Goal: Task Accomplishment & Management: Use online tool/utility

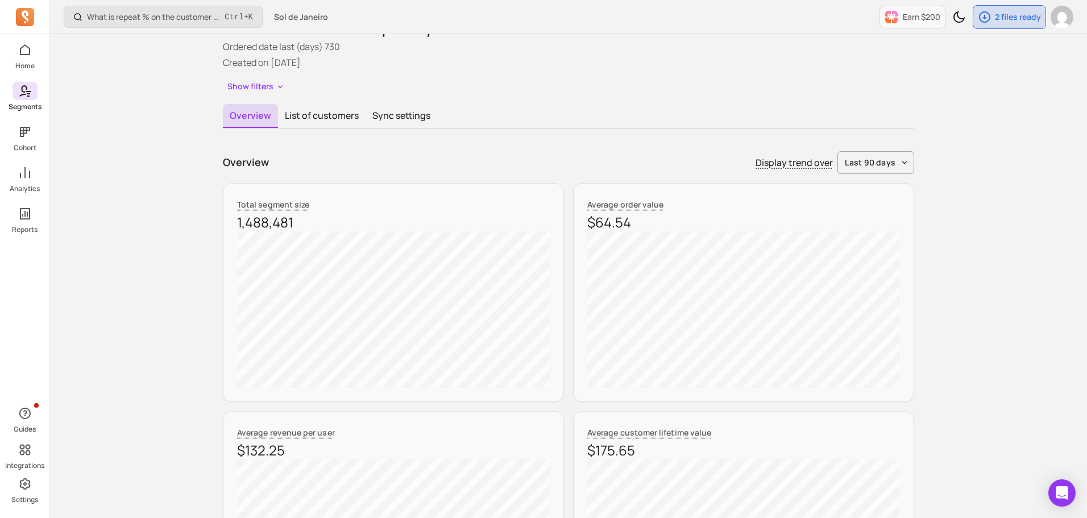
click at [21, 84] on span at bounding box center [25, 91] width 25 height 18
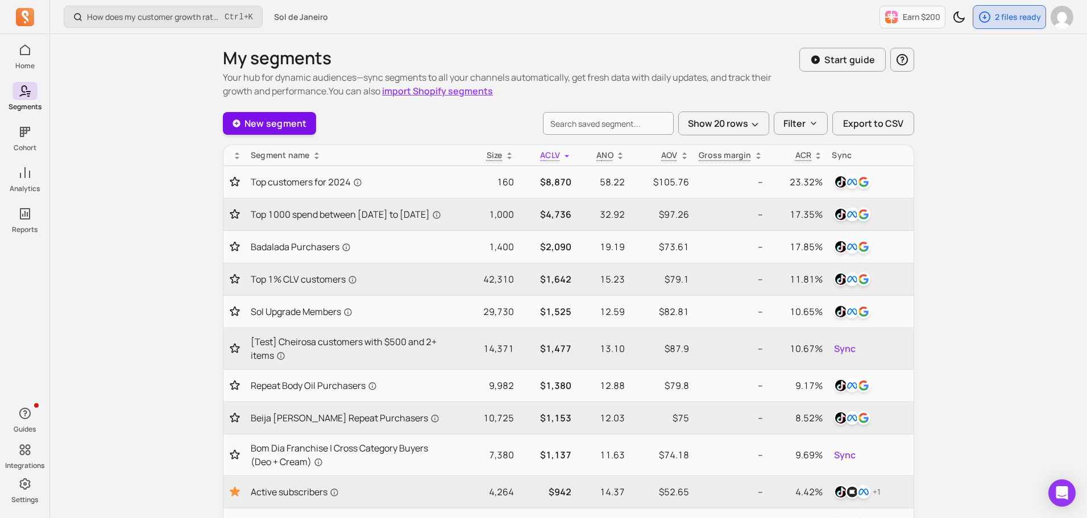
click at [302, 125] on link "New segment" at bounding box center [269, 123] width 93 height 23
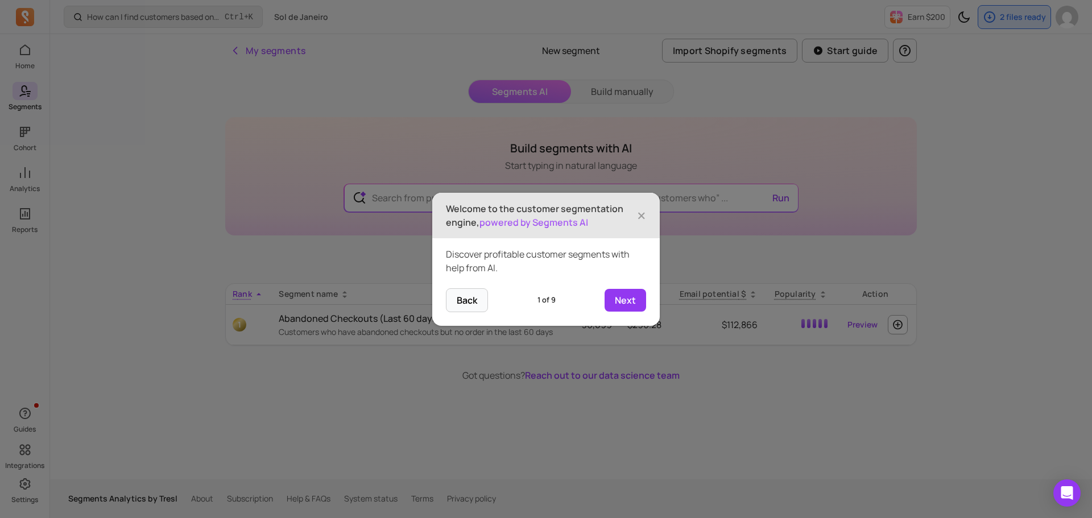
click at [646, 214] on header "Welcome to the customer segmentation engine, powered by Segments AI ×" at bounding box center [545, 215] width 227 height 45
click at [639, 215] on span "×" at bounding box center [641, 215] width 9 height 25
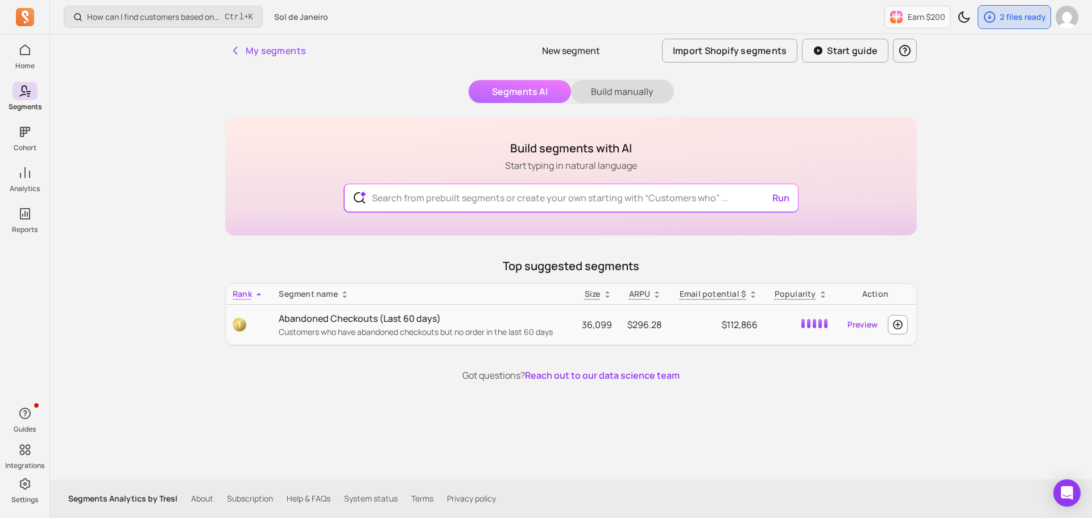
click at [623, 90] on button "Build manually" at bounding box center [622, 91] width 102 height 23
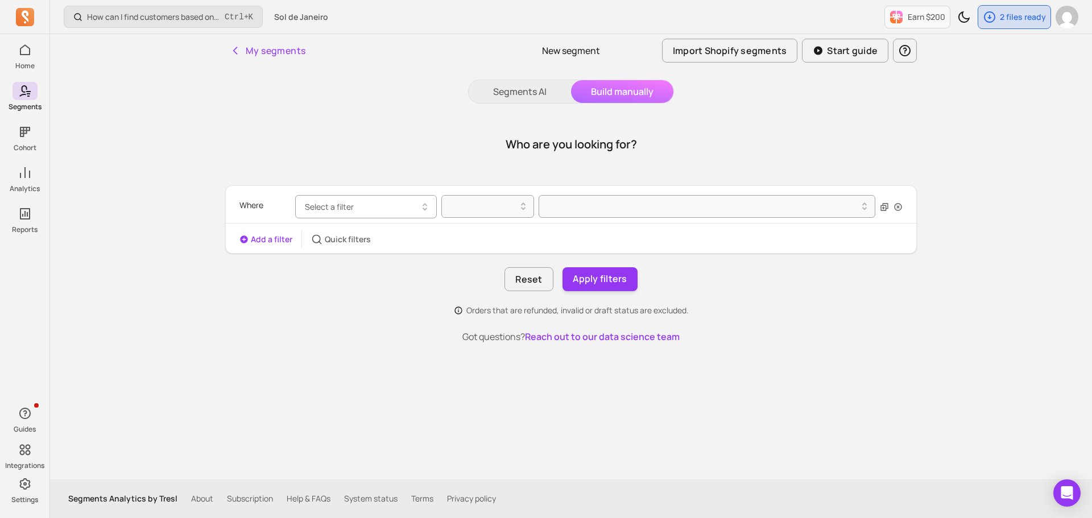
click at [330, 209] on span "Select a filter" at bounding box center [329, 206] width 49 height 11
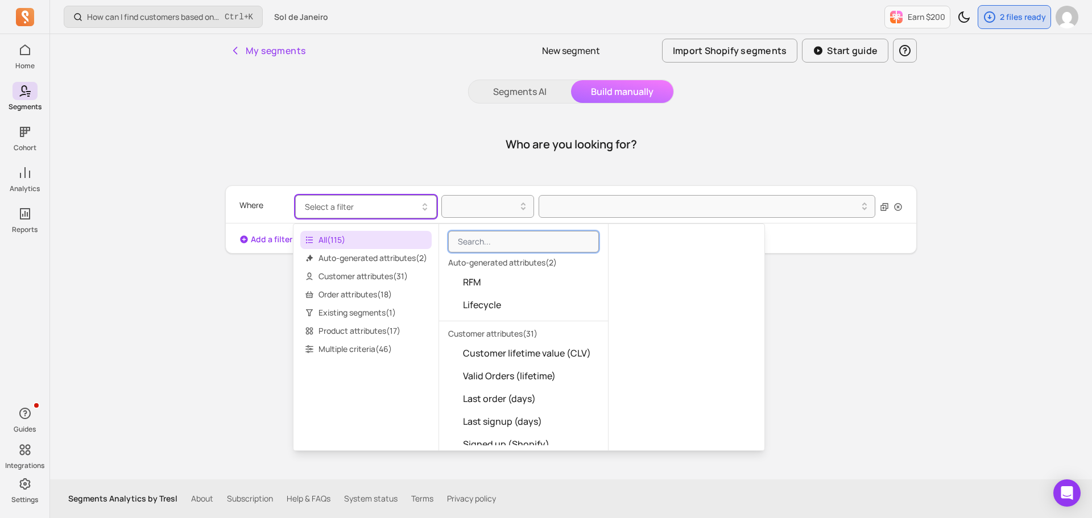
click at [330, 209] on span "Select a filter" at bounding box center [329, 206] width 49 height 11
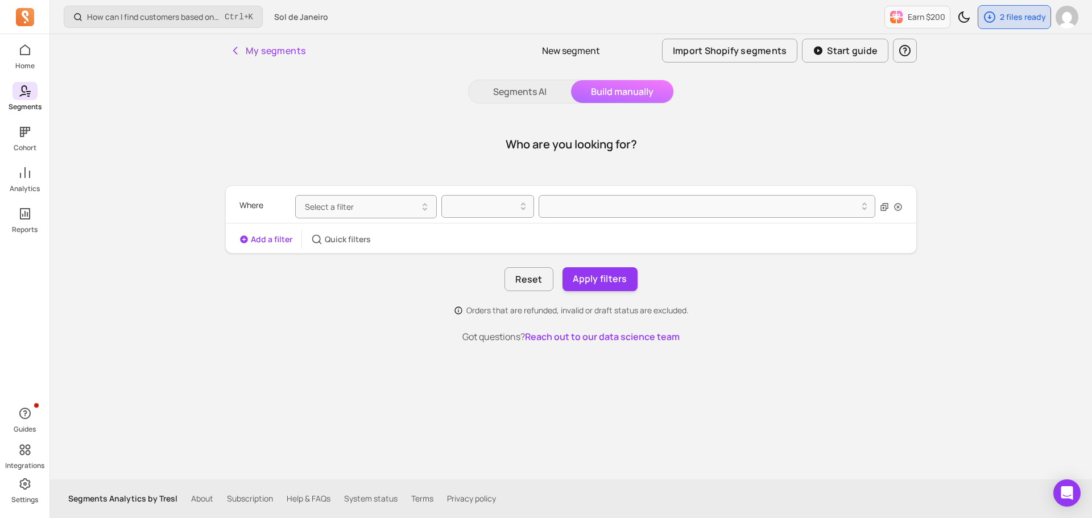
click at [23, 109] on p "Segments" at bounding box center [25, 106] width 33 height 9
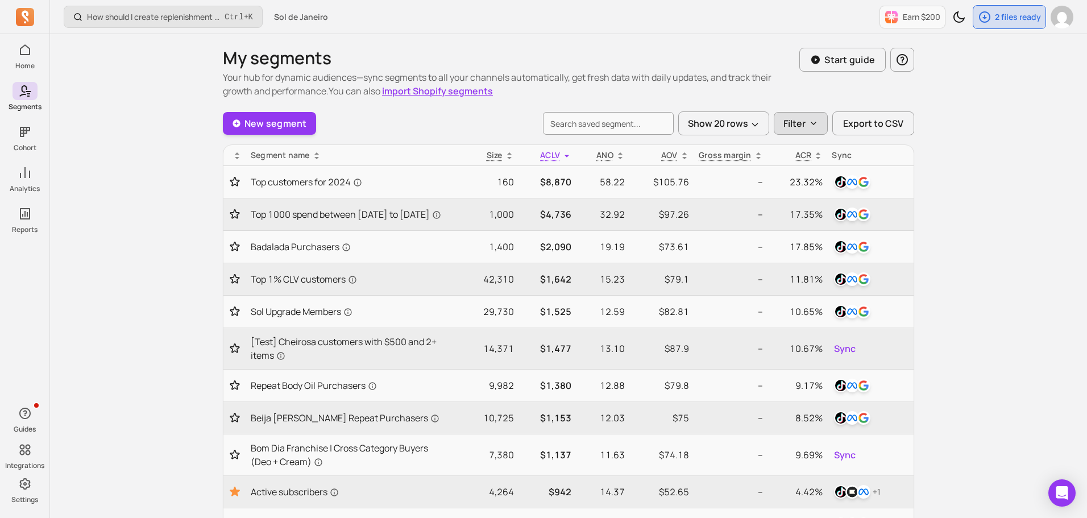
click at [795, 131] on button "Filter" at bounding box center [801, 123] width 54 height 23
click at [801, 161] on label "Created by me (4)" at bounding box center [850, 154] width 151 height 23
click at [795, 160] on input "Created by me (4)" at bounding box center [789, 153] width 11 height 11
checkbox input "true"
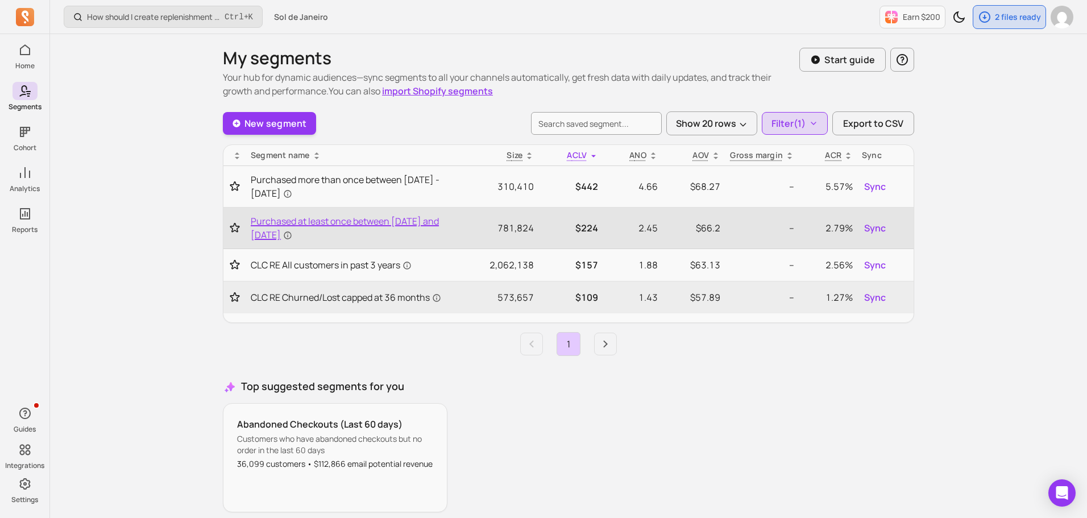
click at [433, 225] on span "Purchased at least once between [DATE] and [DATE]" at bounding box center [350, 227] width 198 height 27
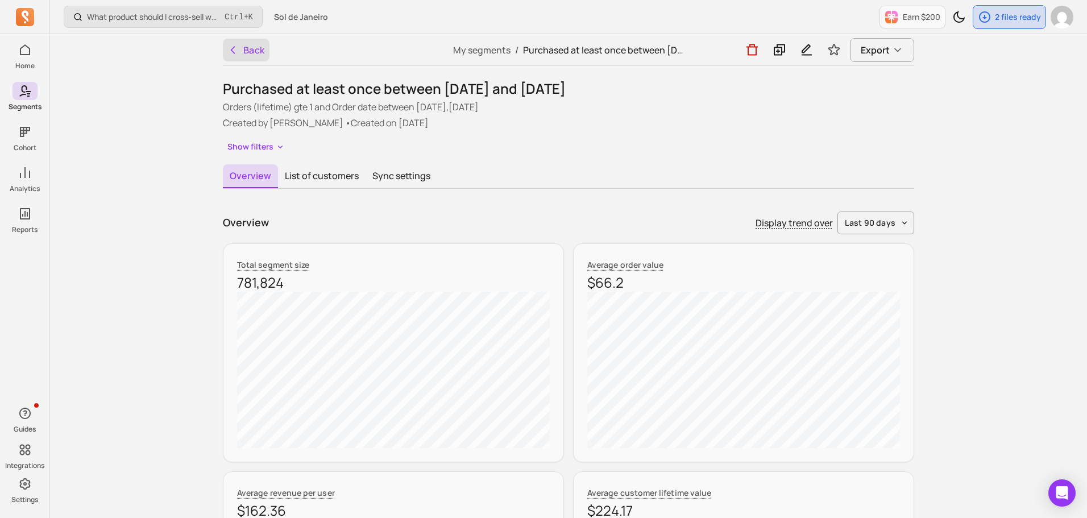
click at [260, 44] on button "Back" at bounding box center [246, 50] width 47 height 23
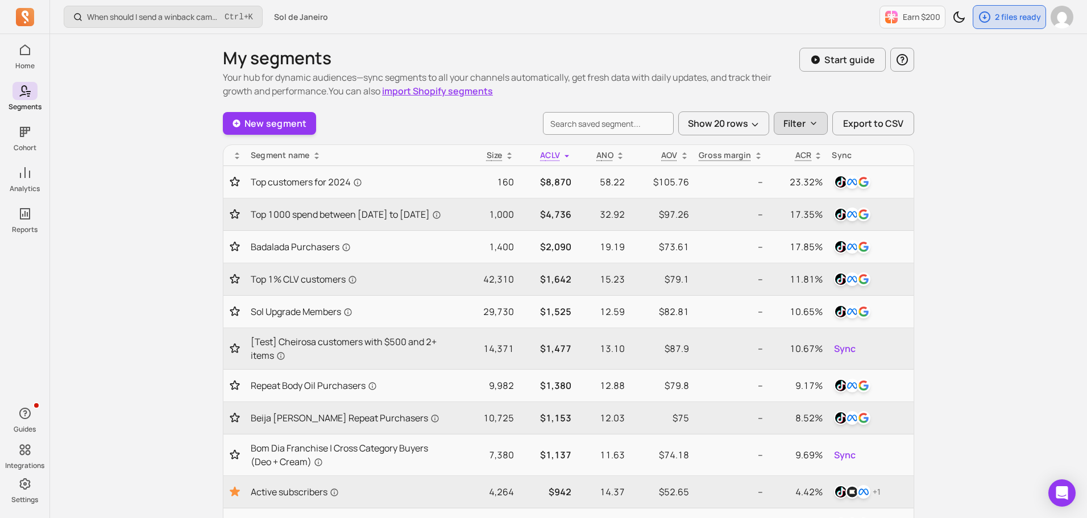
click at [802, 121] on p "Filter" at bounding box center [795, 124] width 22 height 14
click at [801, 148] on label "Created by me (4)" at bounding box center [850, 154] width 151 height 23
click at [795, 148] on input "Created by me (4)" at bounding box center [789, 153] width 11 height 11
checkbox input "true"
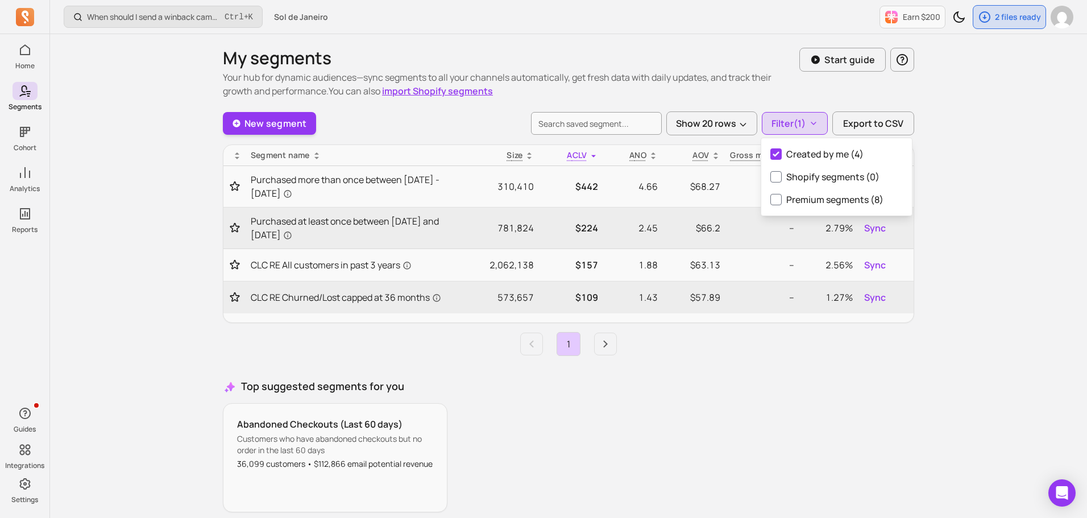
click at [822, 375] on div "New segment Show 20 rows Filter (1) Export to CSV Segment name Size ACLV ANO AO…" at bounding box center [568, 323] width 691 height 424
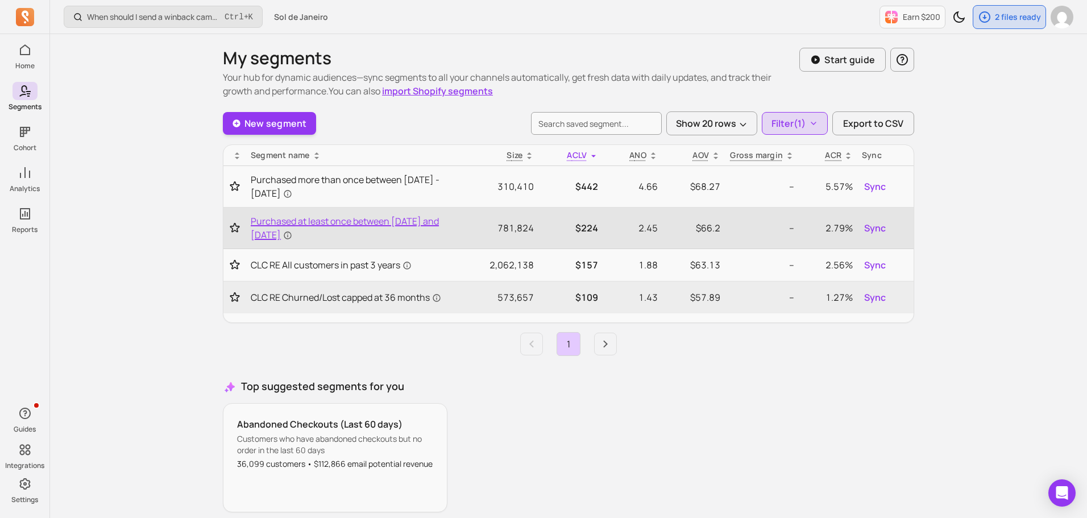
drag, startPoint x: 310, startPoint y: 226, endPoint x: 310, endPoint y: 220, distance: 6.3
click at [310, 220] on span "Purchased at least once between [DATE] and [DATE]" at bounding box center [350, 227] width 198 height 27
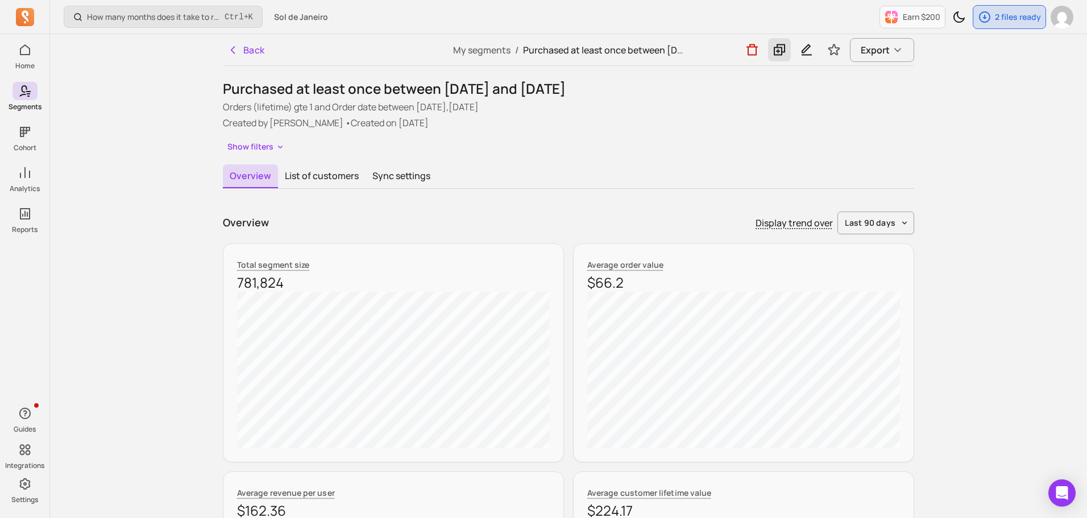
click at [772, 43] on button at bounding box center [779, 49] width 23 height 23
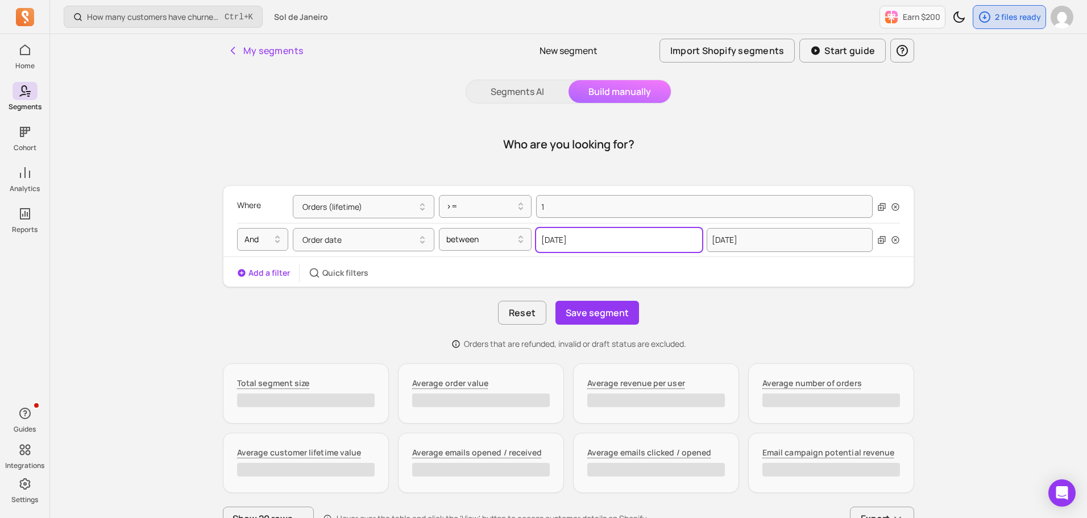
click at [595, 235] on input "2024-09-22" at bounding box center [619, 240] width 166 height 24
select select "2024"
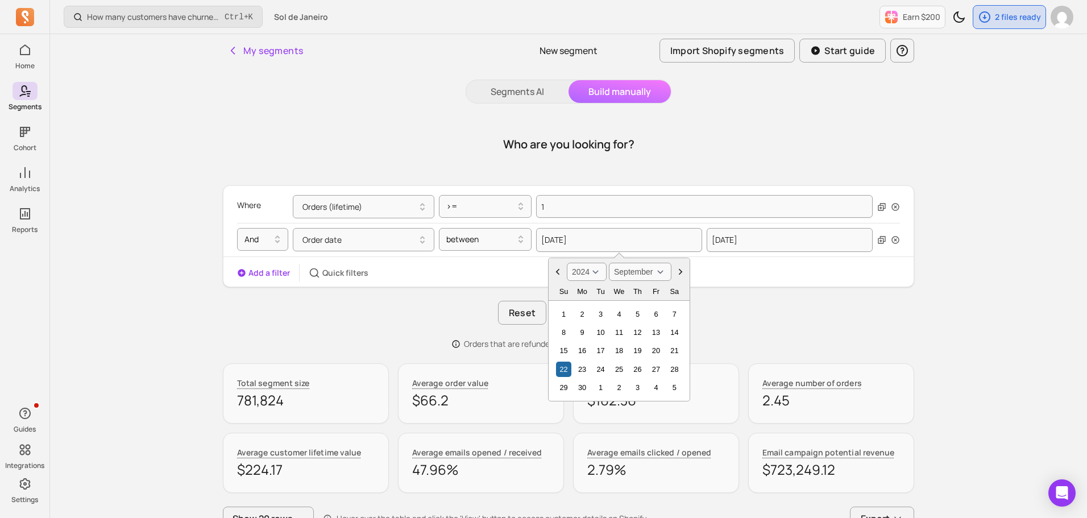
click at [617, 269] on select "January February March April May June July August September October November De…" at bounding box center [640, 272] width 63 height 18
select select "October"
click at [609, 263] on select "January February March April May June July August September October November De…" at bounding box center [640, 272] width 63 height 18
click at [598, 314] on div "1" at bounding box center [600, 313] width 15 height 15
type input "2024-10-01"
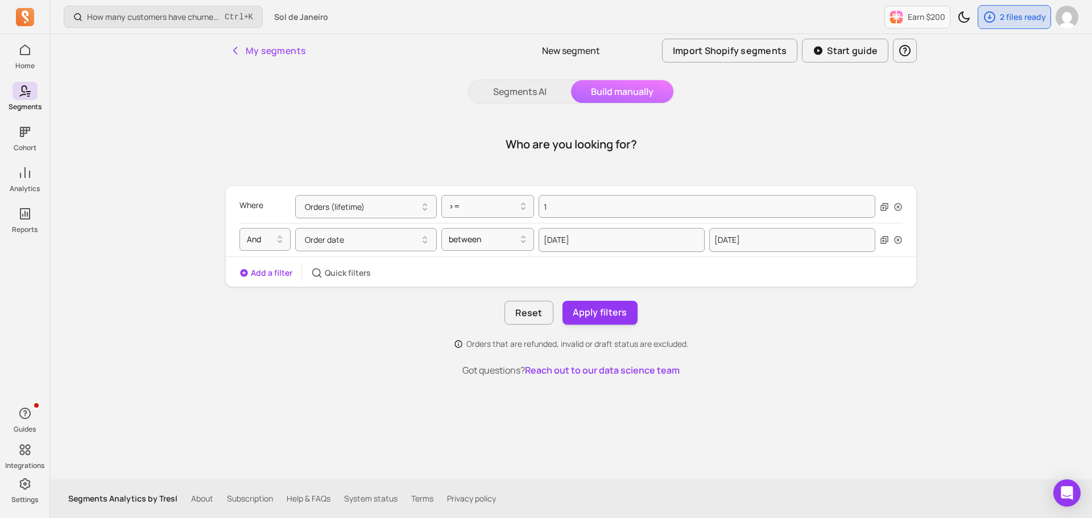
click at [767, 253] on div "And Order date between 2024-10-01 2025-09-21" at bounding box center [570, 240] width 663 height 34
click at [767, 244] on input "2025-09-21" at bounding box center [792, 240] width 166 height 24
select select "2025"
select select "September"
click at [767, 277] on select "2000 2001 2002 2003 2004 2005 2006 2007 2008 2009 2010 2011 2012 2013 2014 2015…" at bounding box center [757, 272] width 40 height 18
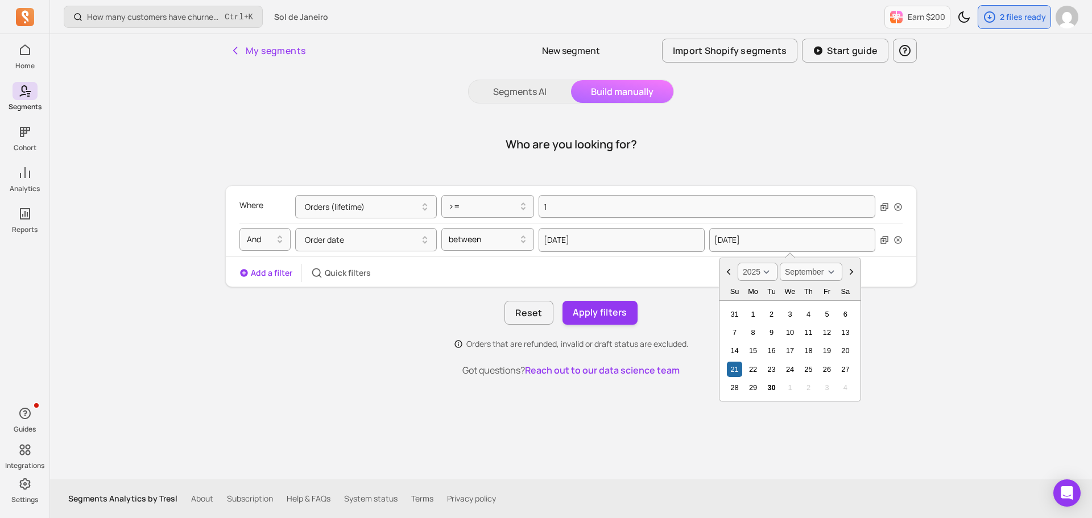
select select "2024"
click at [737, 263] on select "2000 2001 2002 2003 2004 2005 2006 2007 2008 2009 2010 2011 2012 2013 2014 2015…" at bounding box center [757, 272] width 40 height 18
click at [793, 269] on select "January February March April May June July August September October November De…" at bounding box center [811, 272] width 63 height 18
select select "December"
click at [780, 263] on select "January February March April May June July August September October November De…" at bounding box center [811, 272] width 63 height 18
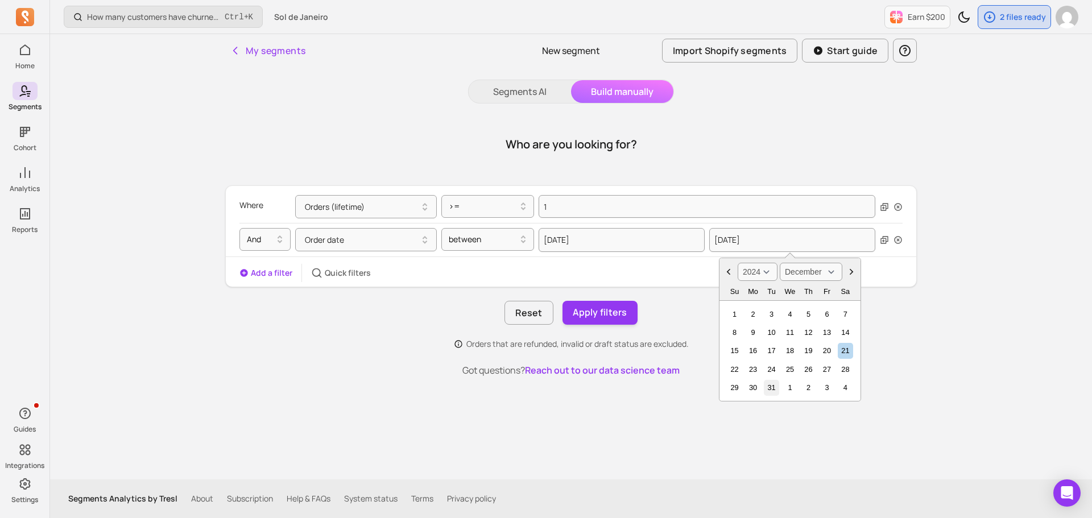
click at [776, 387] on div "31" at bounding box center [771, 387] width 15 height 15
type input "2024-12-31"
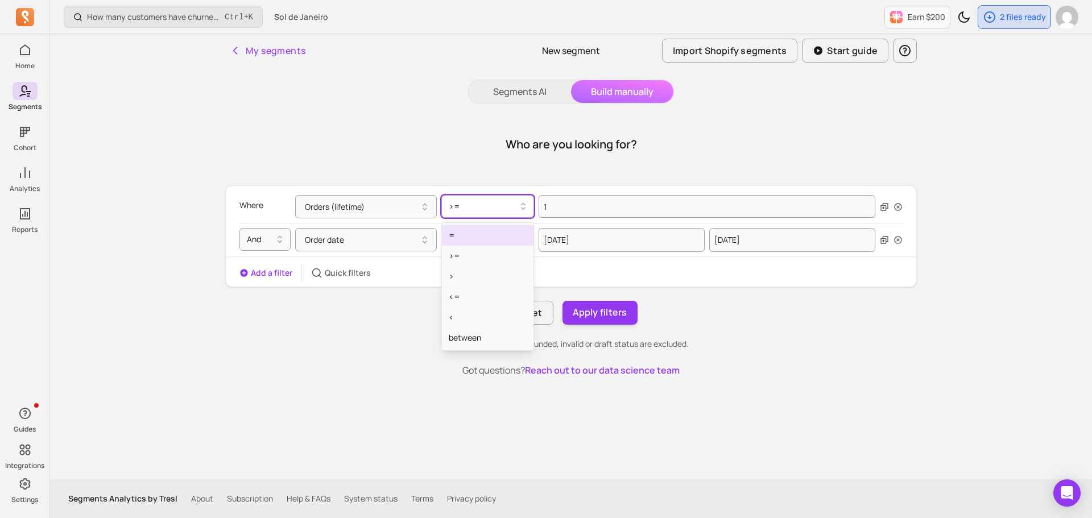
click at [504, 204] on div at bounding box center [483, 207] width 69 height 14
click at [500, 230] on div "=" at bounding box center [488, 235] width 92 height 20
click at [579, 314] on button "Apply filters" at bounding box center [599, 313] width 75 height 24
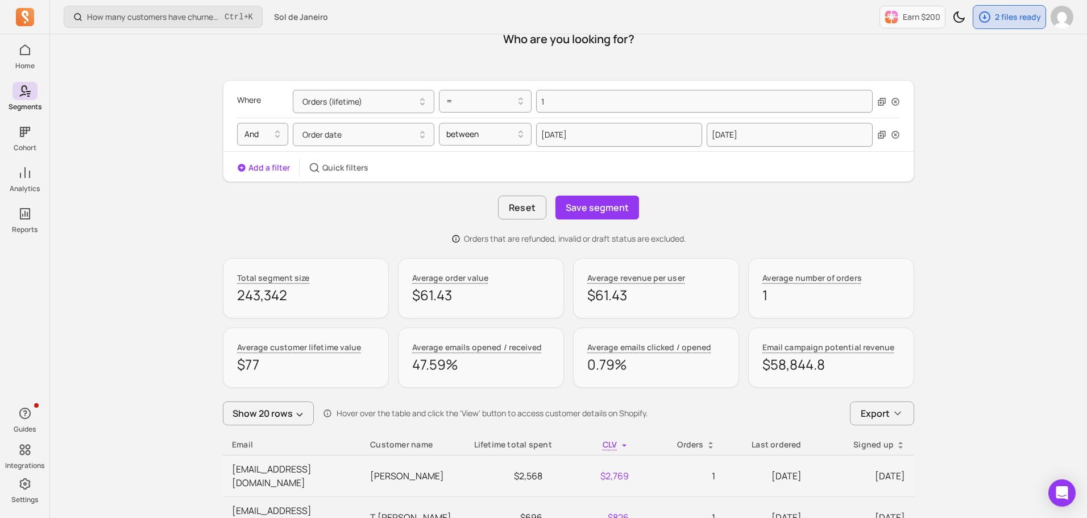
scroll to position [114, 0]
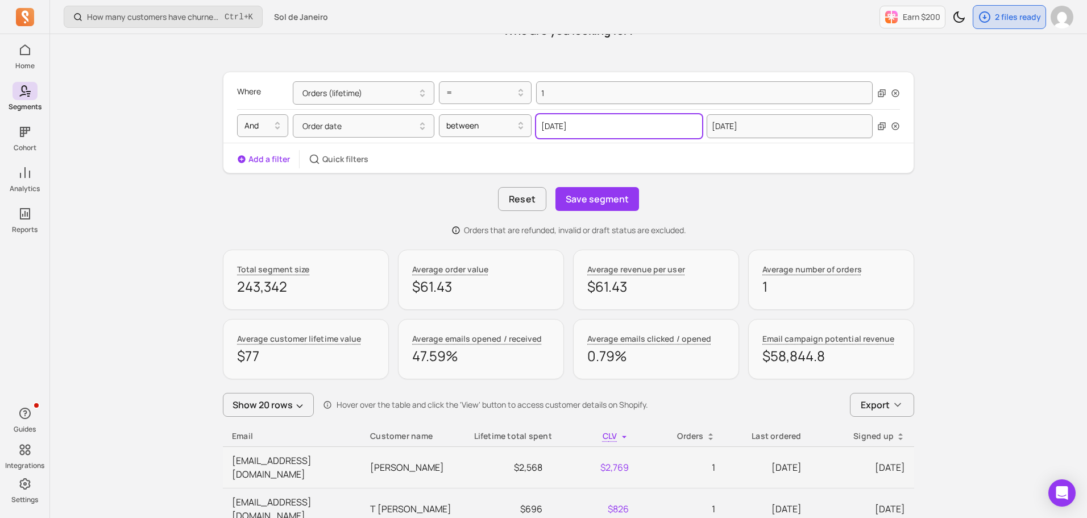
click at [602, 129] on input "2024-10-01" at bounding box center [619, 126] width 166 height 24
select select "2024"
select select "October"
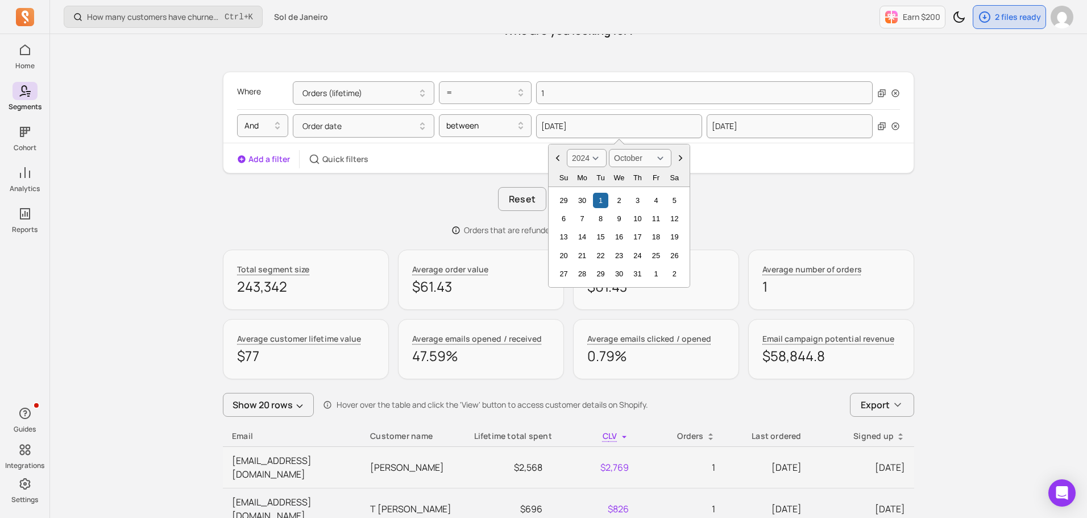
click at [598, 163] on select "2000 2001 2002 2003 2004 2005 2006 2007 2008 2009 2010 2011 2012 2013 2014 2015…" at bounding box center [587, 158] width 40 height 18
select select "2025"
click at [567, 149] on select "2000 2001 2002 2003 2004 2005 2006 2007 2008 2009 2010 2011 2012 2013 2014 2015…" at bounding box center [587, 158] width 40 height 18
click at [635, 156] on select "January February March April May June July August September October November De…" at bounding box center [640, 158] width 63 height 18
select select "January"
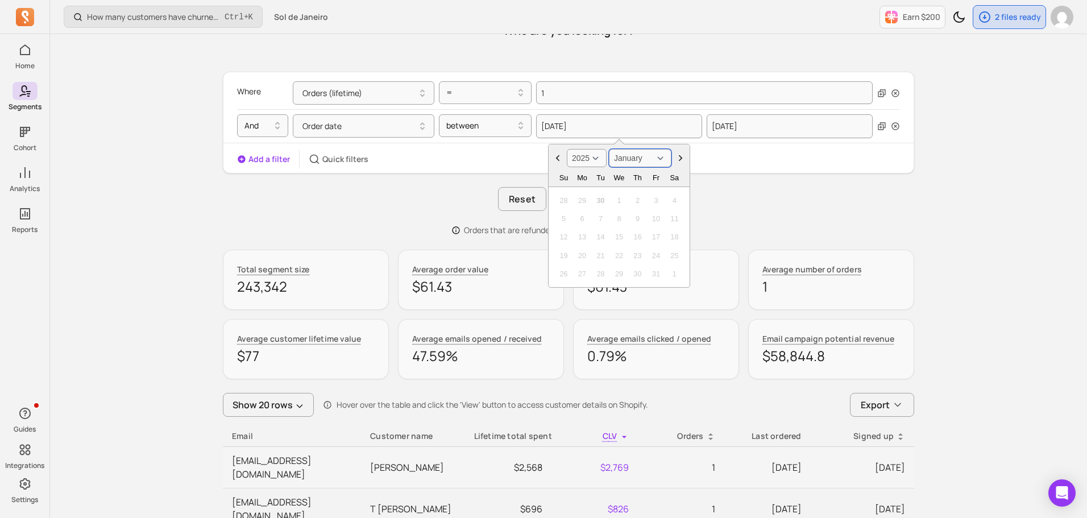
click at [609, 149] on select "January February March April May June July August September October November De…" at bounding box center [640, 158] width 63 height 18
click at [627, 248] on div "19 20 21 22 23 24 25" at bounding box center [619, 255] width 134 height 18
click at [579, 202] on div "30" at bounding box center [581, 200] width 15 height 15
type input "2024-12-30"
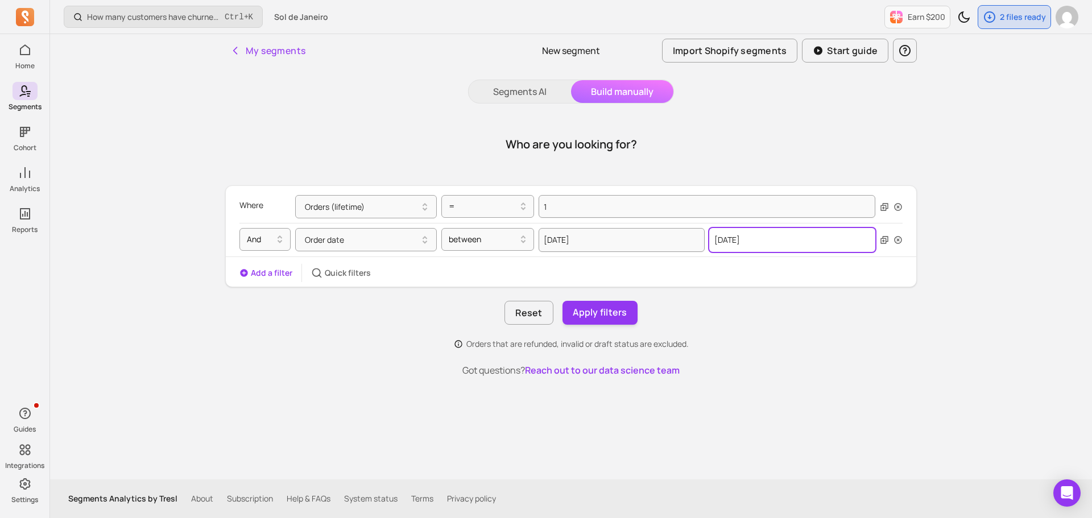
select select "2024"
select select "December"
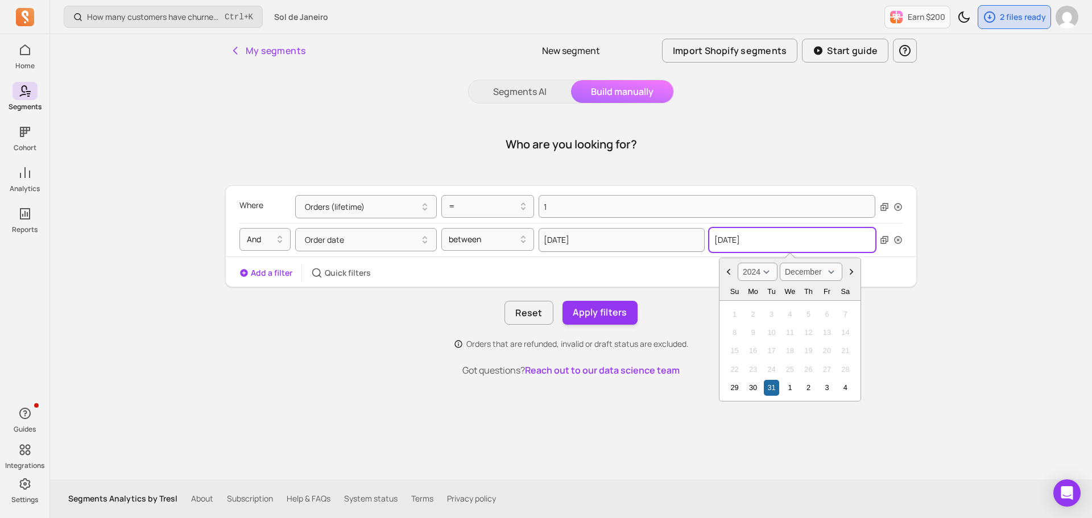
click at [754, 244] on input "2024-12-31" at bounding box center [792, 240] width 166 height 24
click at [764, 273] on select "2000 2001 2002 2003 2004 2005 2006 2007 2008 2009 2010 2011 2012 2013 2014 2015…" at bounding box center [757, 272] width 40 height 18
select select "2025"
click at [737, 263] on select "2000 2001 2002 2003 2004 2005 2006 2007 2008 2009 2010 2011 2012 2013 2014 2015…" at bounding box center [757, 272] width 40 height 18
click at [814, 267] on select "January February March April May June July August September October November De…" at bounding box center [811, 272] width 63 height 18
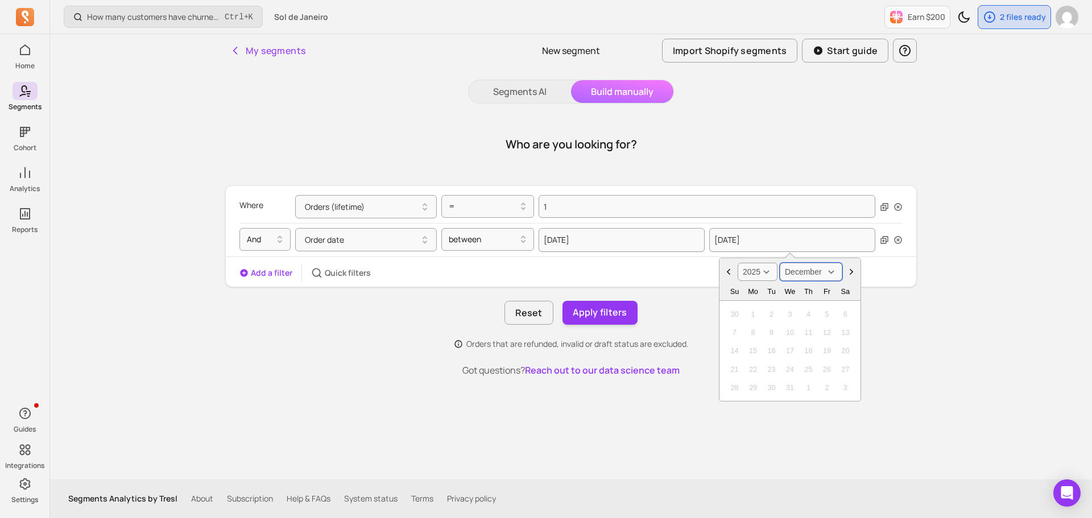
select select "August"
click at [780, 263] on select "January February March April May June July August September October November De…" at bounding box center [811, 272] width 63 height 18
click at [733, 408] on div "31" at bounding box center [734, 406] width 15 height 15
type input "2025-08-31"
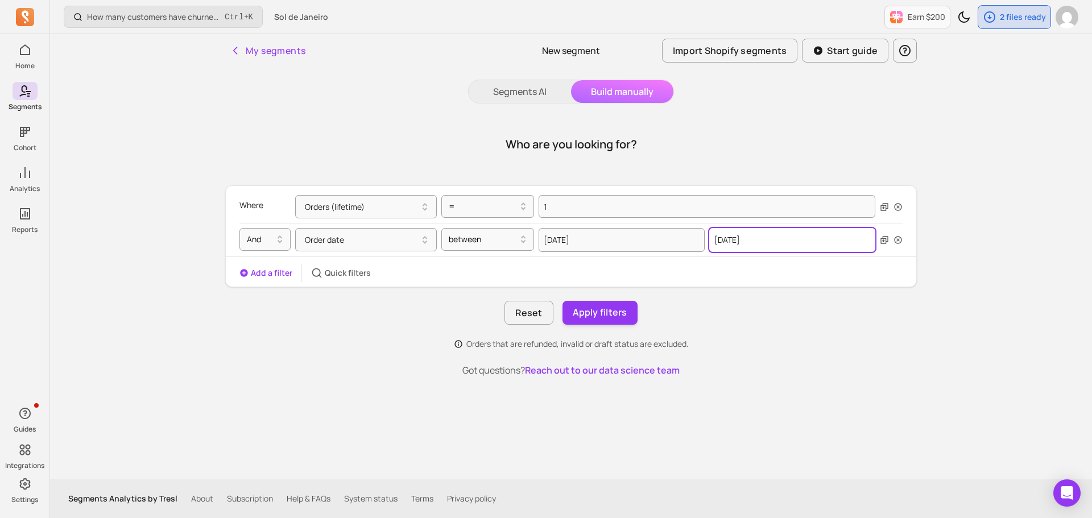
click at [774, 235] on input "2025-08-31" at bounding box center [792, 240] width 166 height 24
select select "2025"
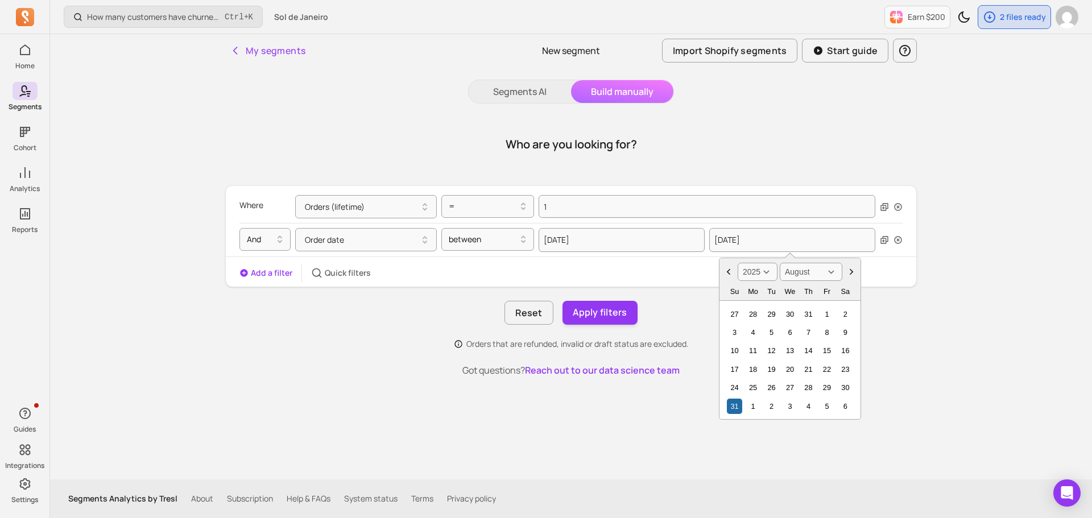
click at [836, 269] on select "January February March April May June July August September October November De…" at bounding box center [811, 272] width 63 height 18
select select "September"
click at [780, 263] on select "January February March April May June July August September October November De…" at bounding box center [811, 272] width 63 height 18
click at [755, 390] on div "29" at bounding box center [752, 387] width 15 height 15
type input "2025-09-29"
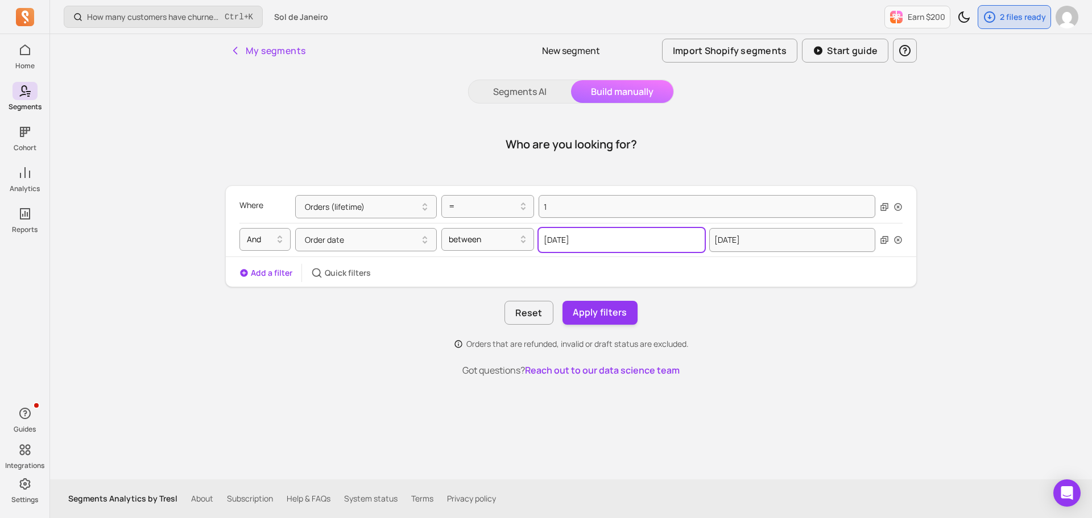
click at [570, 244] on input "2024-12-30" at bounding box center [621, 240] width 166 height 24
select select "2024"
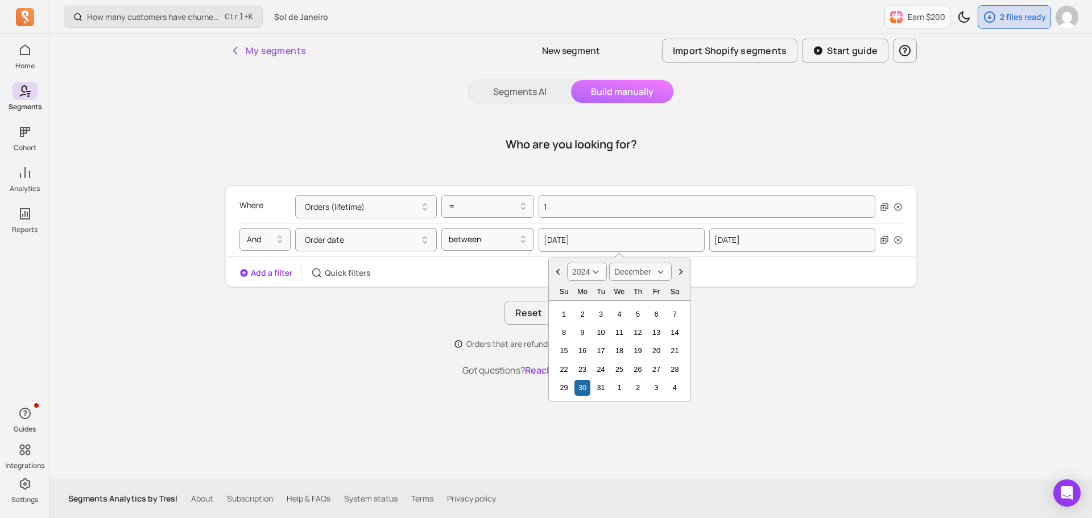
click at [596, 272] on select "2000 2001 2002 2003 2004 2005 2006 2007 2008 2009 2010 2011 2012 2013 2014 2015…" at bounding box center [587, 272] width 40 height 18
click at [613, 273] on select "January February March April May June July August September October November De…" at bounding box center [640, 272] width 63 height 18
select select "January"
click at [609, 263] on select "January February March April May June July August September October November De…" at bounding box center [640, 272] width 63 height 18
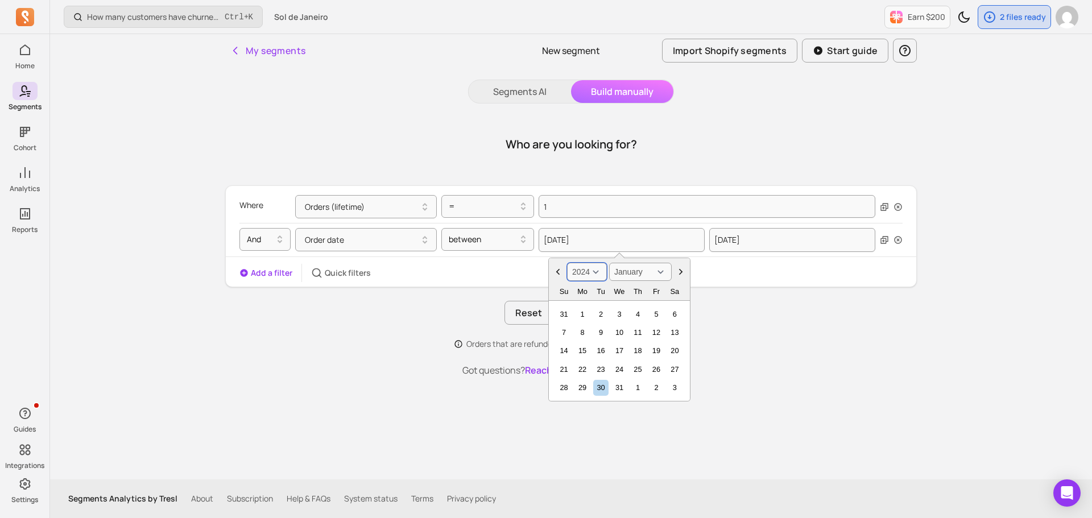
click at [581, 275] on select "2000 2001 2002 2003 2004 2005 2006 2007 2008 2009 2010 2011 2012 2013 2014 2015…" at bounding box center [587, 272] width 40 height 18
select select "2025"
click at [567, 263] on select "2000 2001 2002 2003 2004 2005 2006 2007 2008 2009 2010 2011 2012 2013 2014 2015…" at bounding box center [587, 272] width 40 height 18
click at [617, 316] on div "1" at bounding box center [618, 313] width 15 height 15
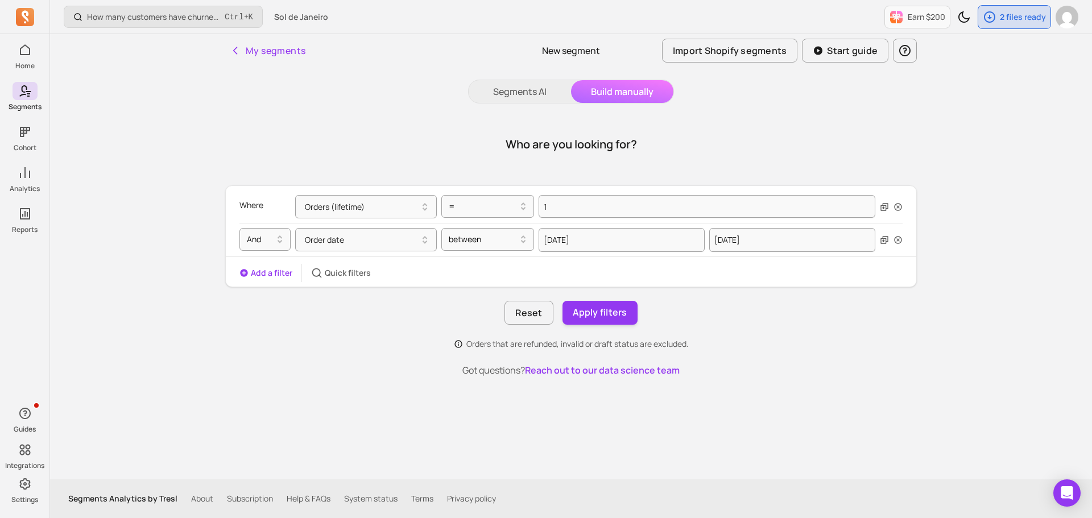
type input "2025-01-01"
click at [620, 319] on button "Apply filters" at bounding box center [599, 313] width 75 height 24
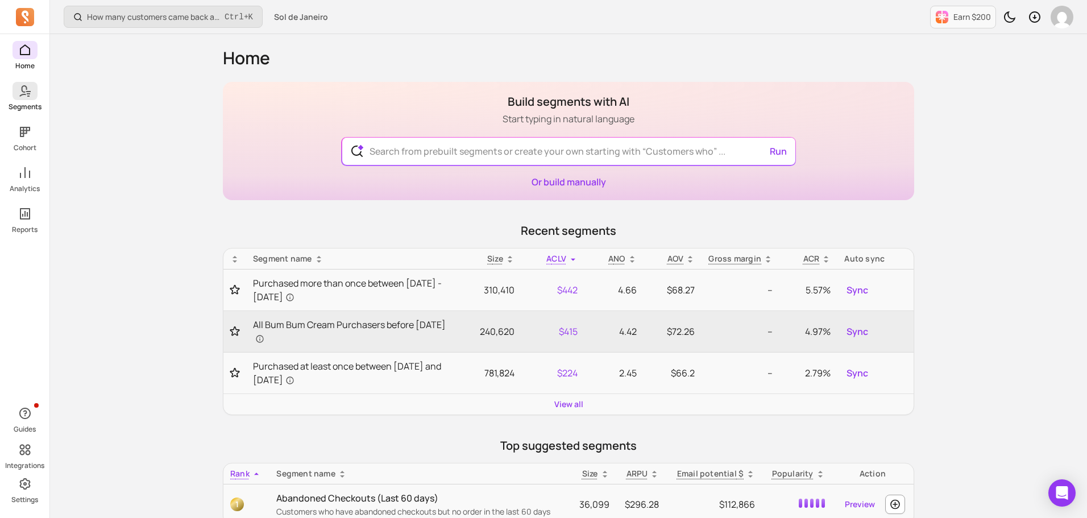
click at [20, 95] on icon at bounding box center [23, 90] width 8 height 11
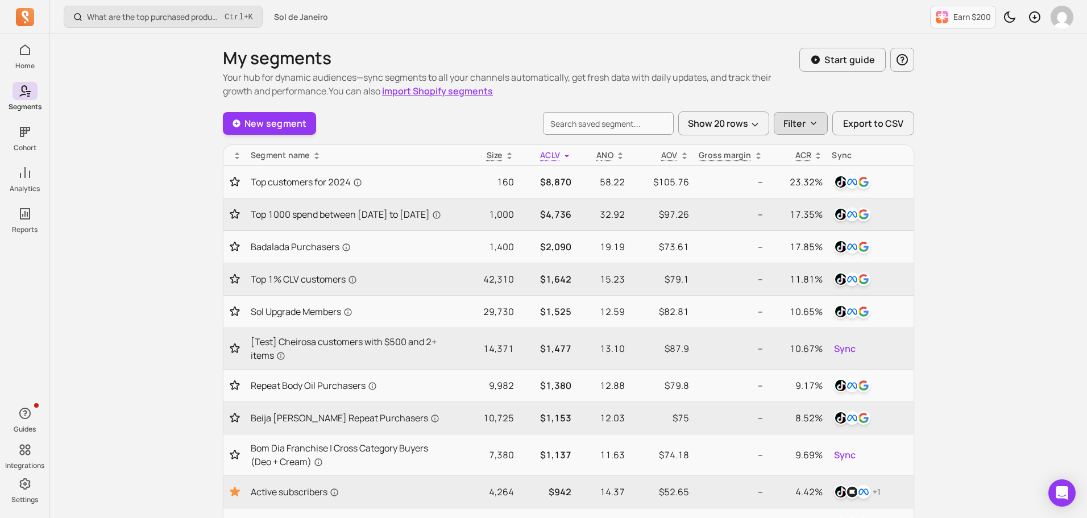
click at [813, 124] on icon "button" at bounding box center [813, 123] width 5 height 2
click at [819, 150] on label "Created by me (4)" at bounding box center [850, 154] width 151 height 23
click at [795, 150] on input "Created by me (4)" at bounding box center [789, 153] width 11 height 11
checkbox input "true"
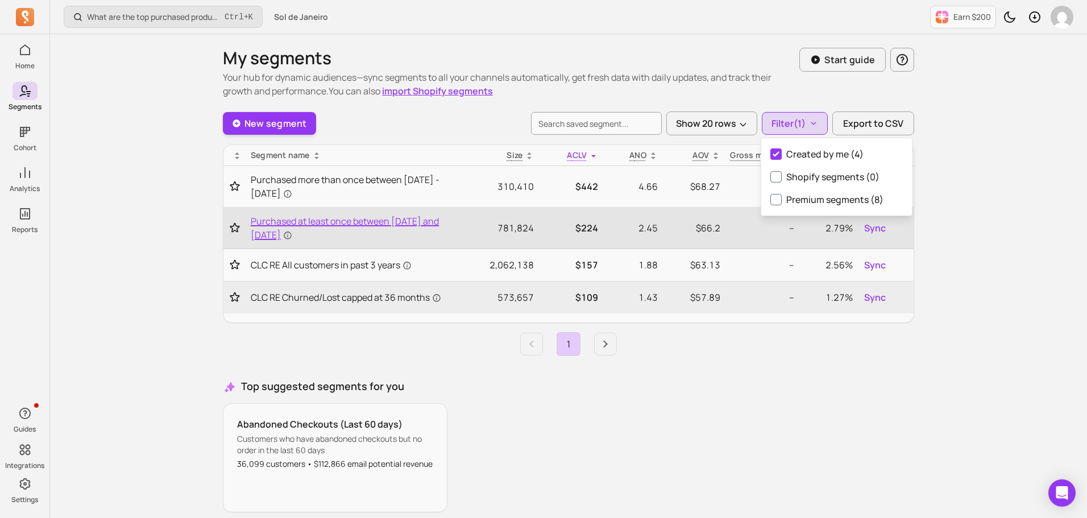
click at [346, 222] on span "Purchased at least once between [DATE] and [DATE]" at bounding box center [350, 227] width 198 height 27
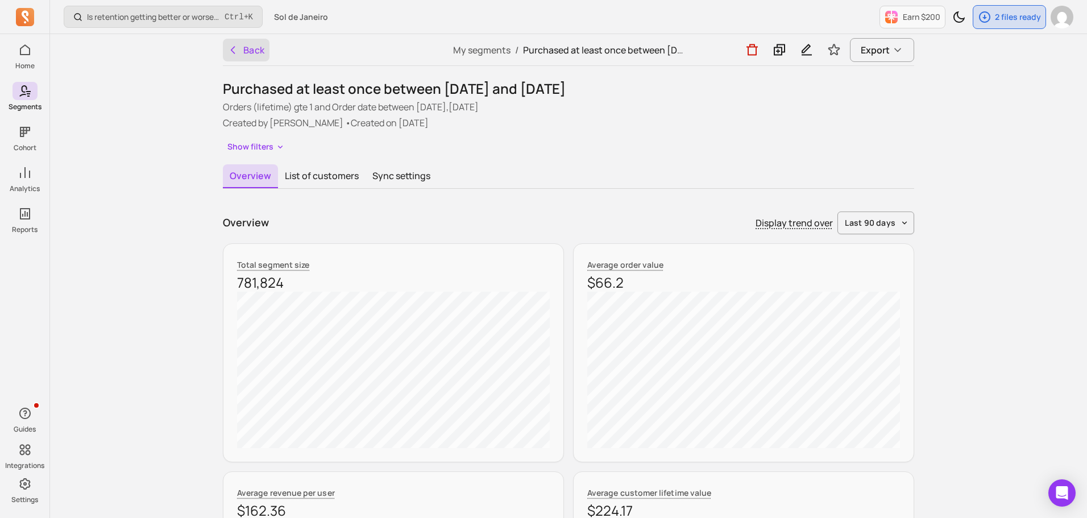
click at [251, 49] on button "Back" at bounding box center [246, 50] width 47 height 23
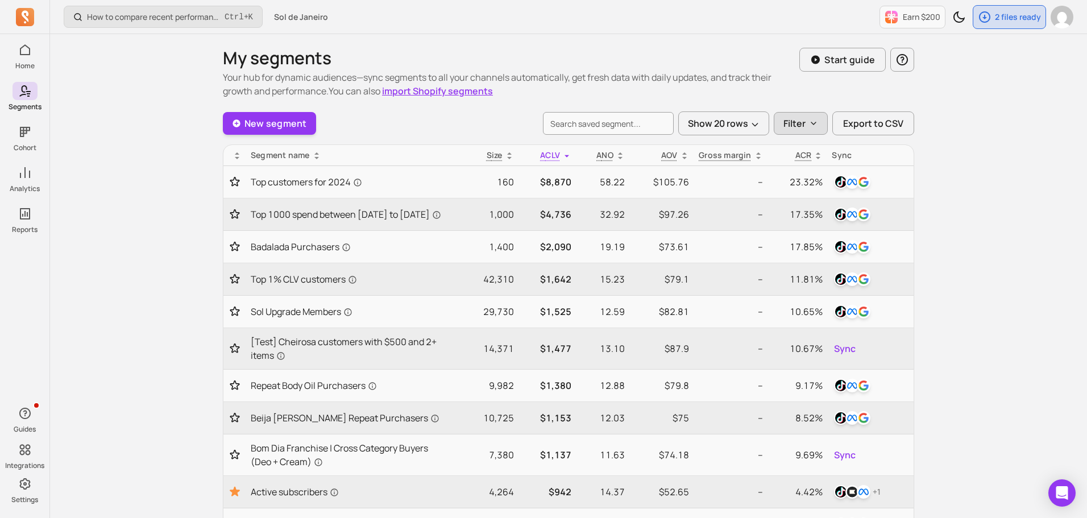
click at [781, 117] on button "Filter" at bounding box center [801, 123] width 54 height 23
click at [798, 154] on label "Created by me (4)" at bounding box center [850, 154] width 151 height 23
click at [795, 154] on input "Created by me (4)" at bounding box center [789, 153] width 11 height 11
checkbox input "true"
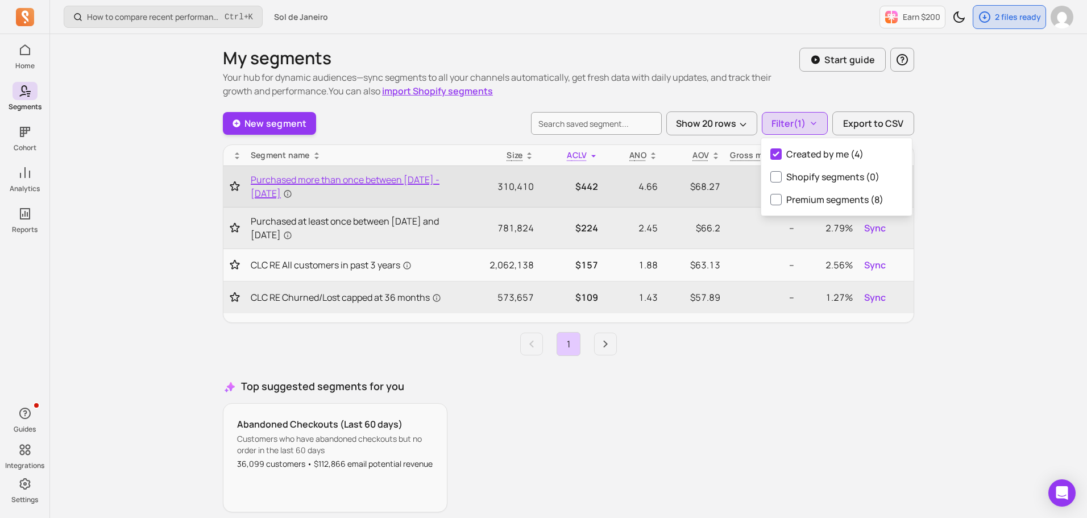
click at [333, 181] on span "Purchased more than once between [DATE] - [DATE]" at bounding box center [350, 186] width 198 height 27
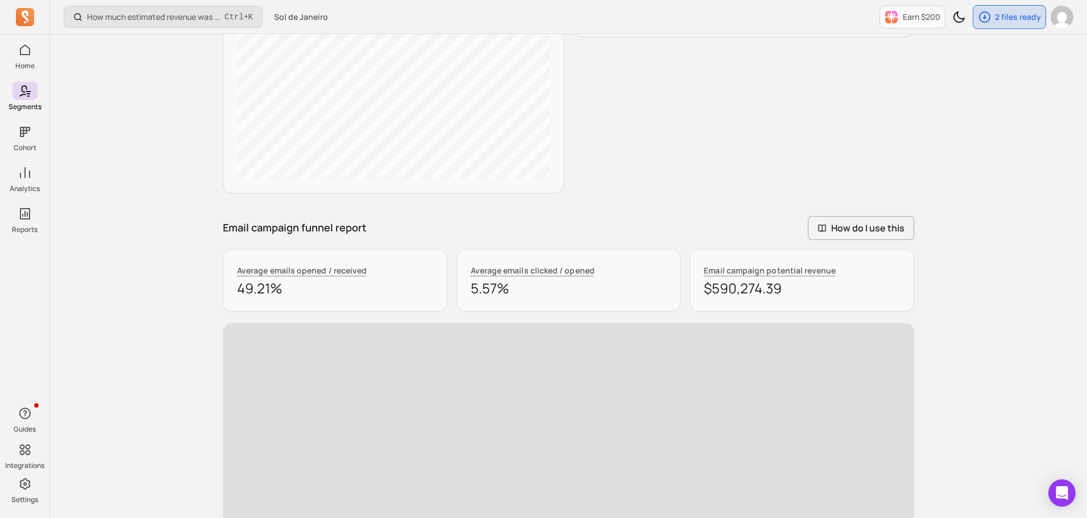
scroll to position [739, 0]
